Goal: Use online tool/utility: Utilize a website feature to perform a specific function

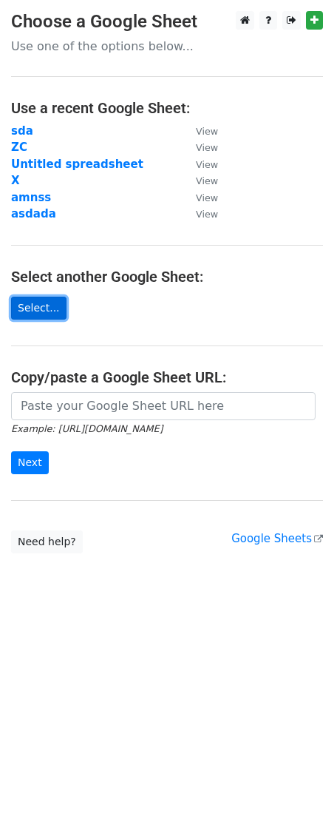
click at [28, 303] on link "Select..." at bounding box center [38, 308] width 55 height 23
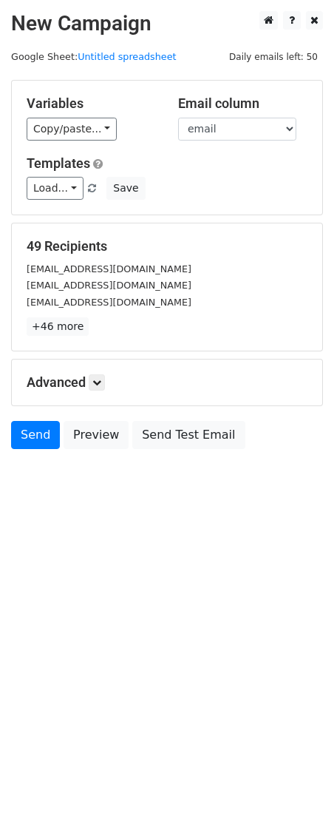
click at [299, 613] on html "New Campaign Daily emails left: 50 Google Sheet: Untitled spreadsheet Variables…" at bounding box center [167, 418] width 334 height 836
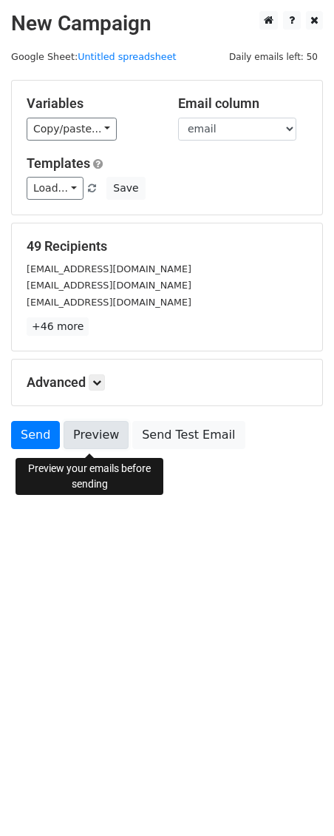
click at [90, 431] on link "Preview" at bounding box center [96, 435] width 65 height 28
